Goal: Task Accomplishment & Management: Use online tool/utility

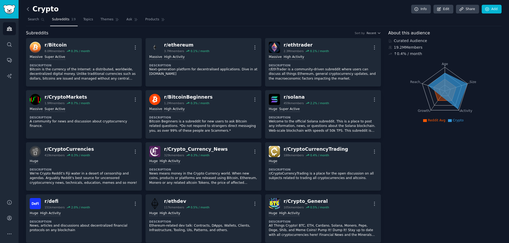
click at [29, 10] on icon at bounding box center [28, 9] width 6 height 6
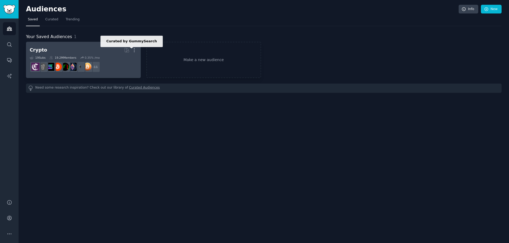
click at [129, 49] on icon at bounding box center [127, 50] width 6 height 6
click at [135, 49] on icon "button" at bounding box center [134, 50] width 6 height 6
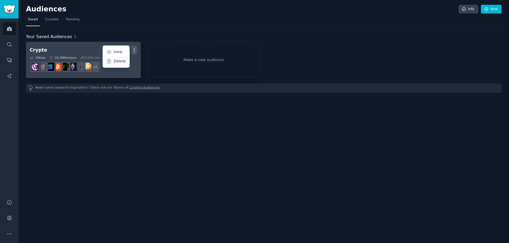
click at [119, 60] on p "Delete" at bounding box center [120, 62] width 12 height 6
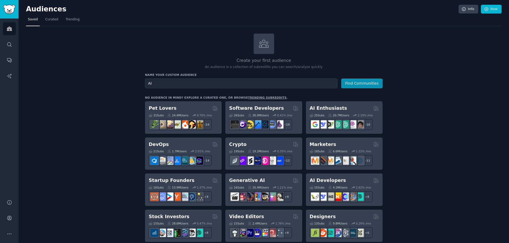
type input "AI"
click at [341, 79] on button "Find Communities" at bounding box center [361, 84] width 41 height 10
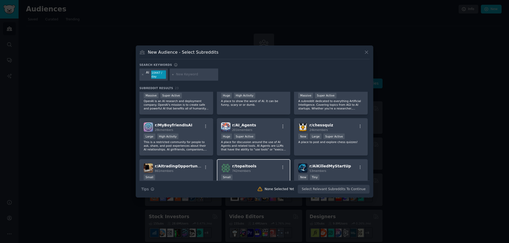
scroll to position [79, 0]
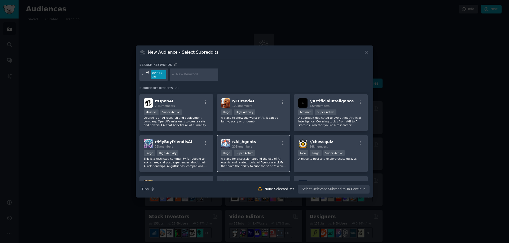
click at [244, 144] on span "r/ AI_Agents" at bounding box center [244, 142] width 24 height 4
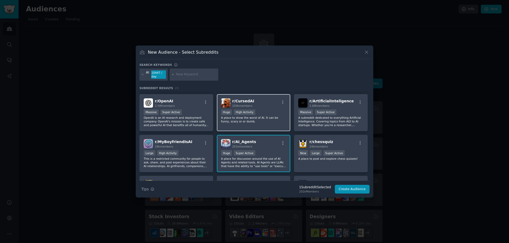
click at [250, 107] on div "r/ CursedAI 109k members" at bounding box center [253, 103] width 65 height 9
click at [251, 105] on div "r/ CursedAI 109k members" at bounding box center [253, 103] width 65 height 9
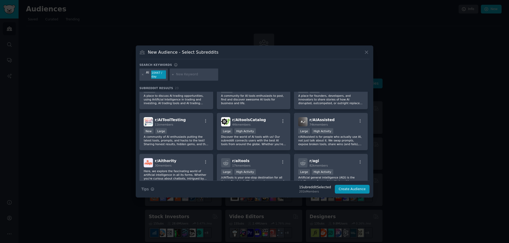
scroll to position [185, 0]
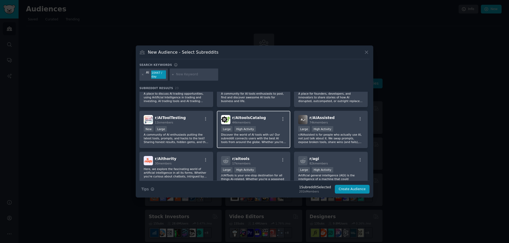
click at [254, 118] on span "r/ AItoolsCatalog" at bounding box center [249, 118] width 34 height 4
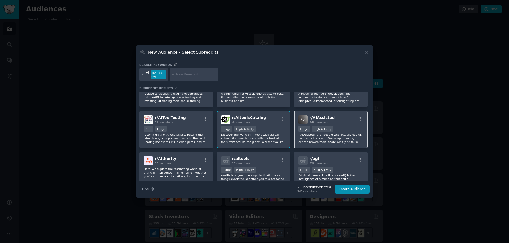
click at [337, 120] on div "r/ AIAssisted 74k members" at bounding box center [330, 119] width 65 height 9
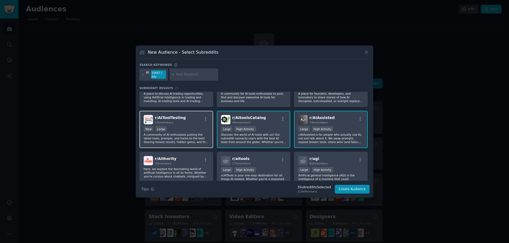
click at [198, 120] on div "r/ AIToolTesting 11k members" at bounding box center [176, 119] width 65 height 9
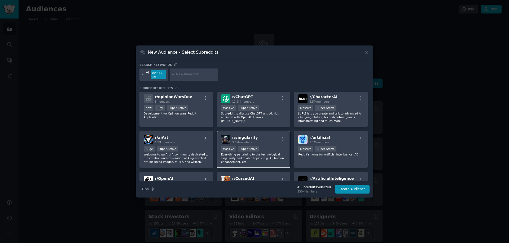
scroll to position [0, 0]
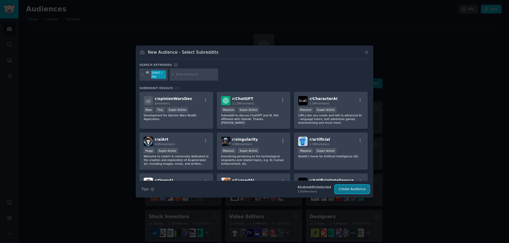
click at [352, 191] on button "Create Audience" at bounding box center [352, 189] width 35 height 9
